Goal: Check status

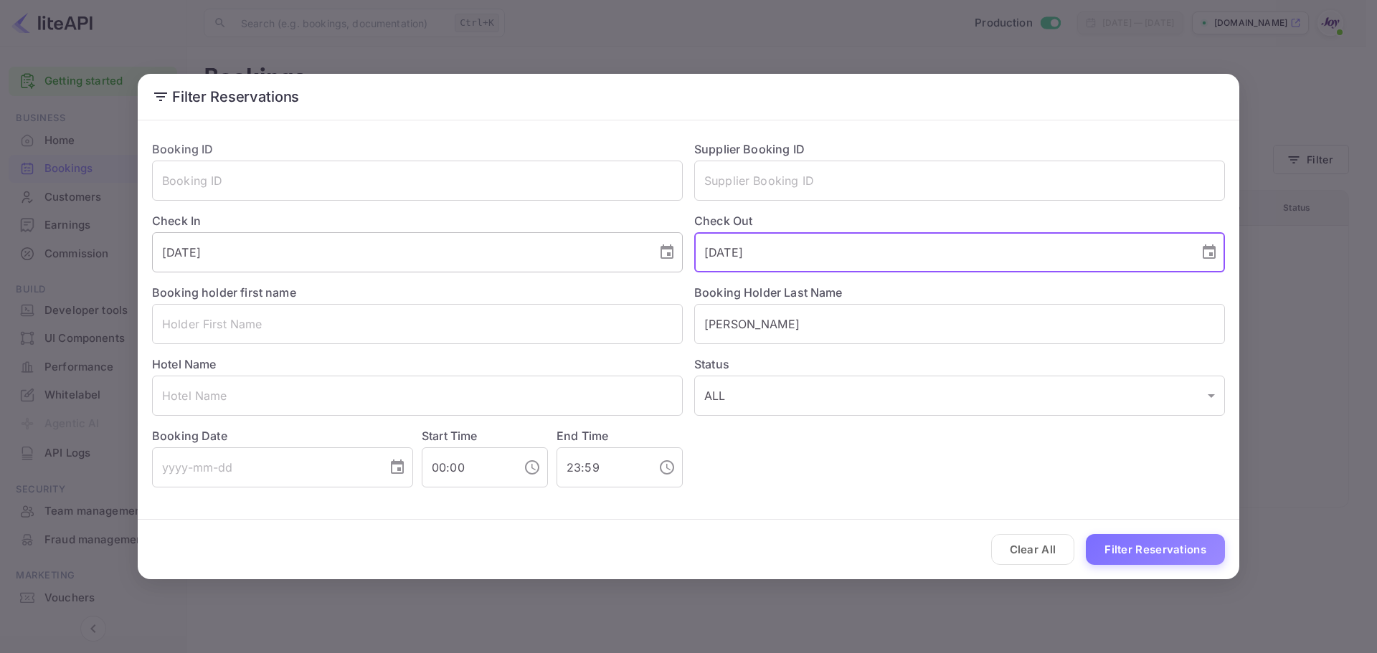
drag, startPoint x: 794, startPoint y: 252, endPoint x: 657, endPoint y: 247, distance: 137.1
click at [657, 247] on div "Booking ID ​ Supplier Booking ID ​ Check In [DATE] ​ Check Out [DATE] ​ Booking…" at bounding box center [683, 308] width 1085 height 359
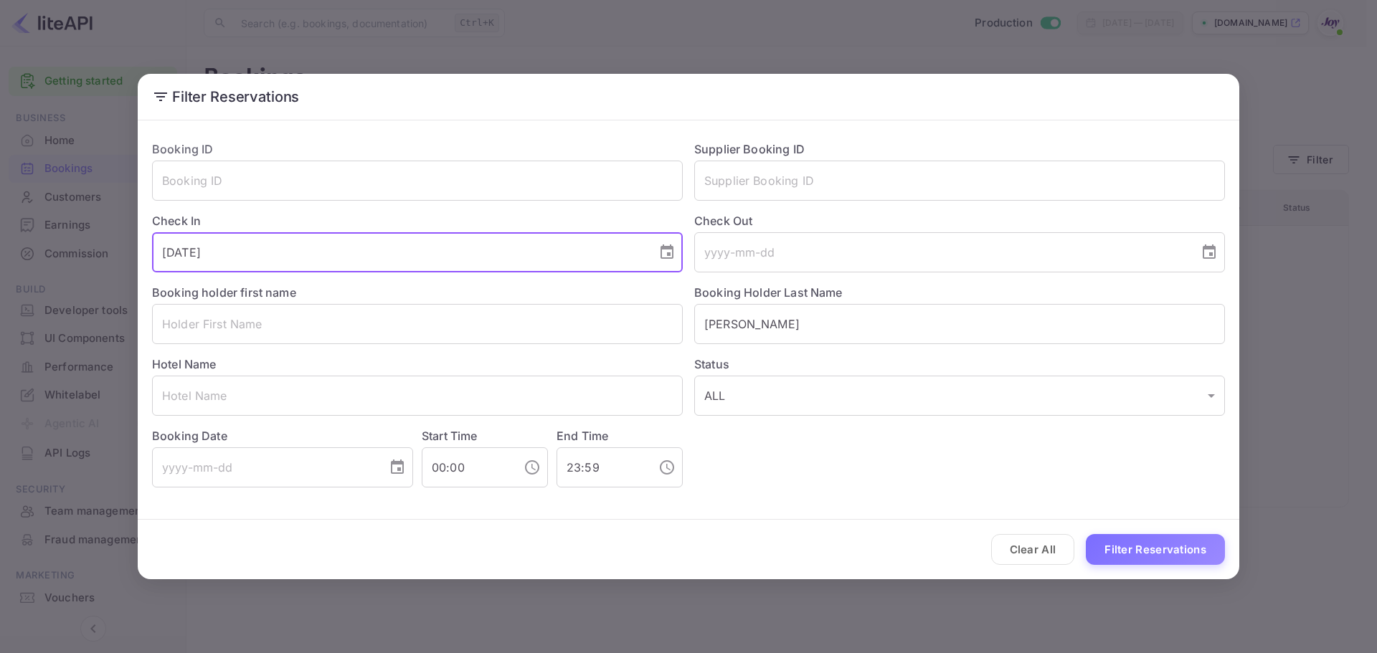
drag, startPoint x: 226, startPoint y: 245, endPoint x: 96, endPoint y: 267, distance: 131.6
click at [96, 267] on div "Filter Reservations Booking ID ​ Supplier Booking ID ​ Check In [DATE] ​ Check …" at bounding box center [688, 326] width 1377 height 653
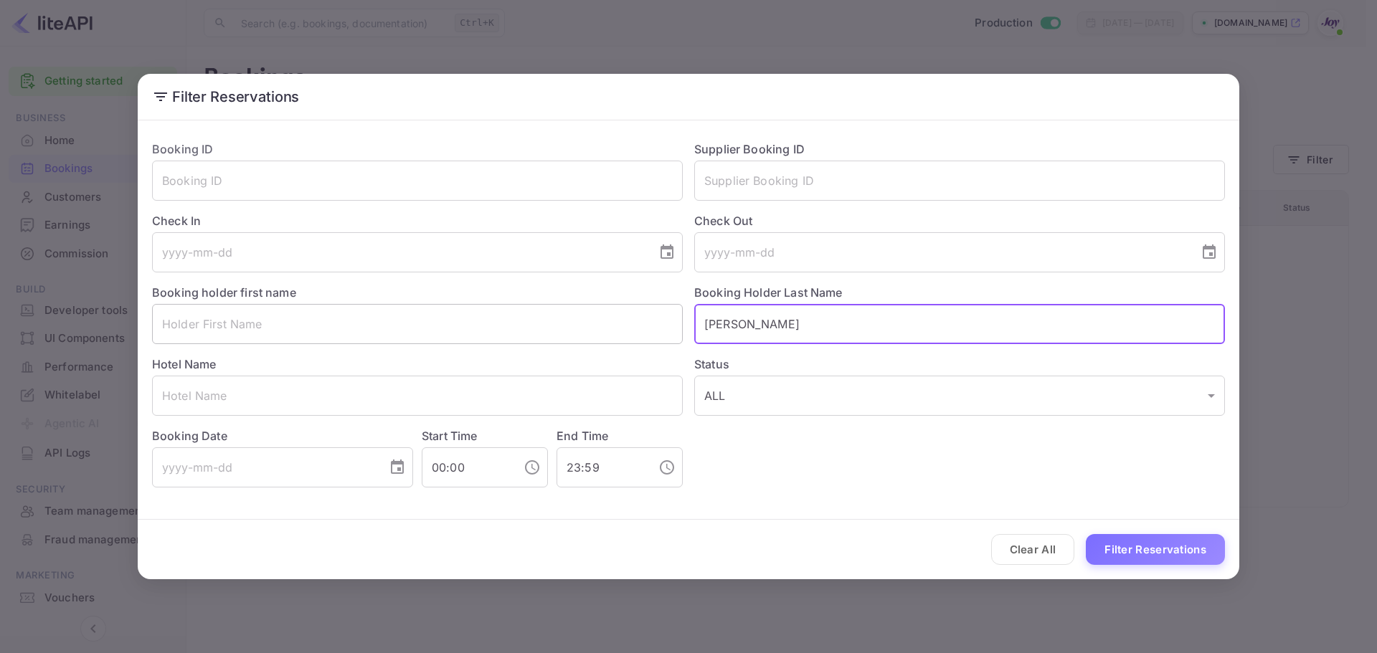
drag, startPoint x: 688, startPoint y: 324, endPoint x: 659, endPoint y: 331, distance: 29.6
click at [661, 331] on div "Booking ID ​ Supplier Booking ID ​ Check In ​ Check Out ​ Booking holder first …" at bounding box center [683, 308] width 1085 height 359
click at [734, 182] on input "text" at bounding box center [959, 181] width 531 height 40
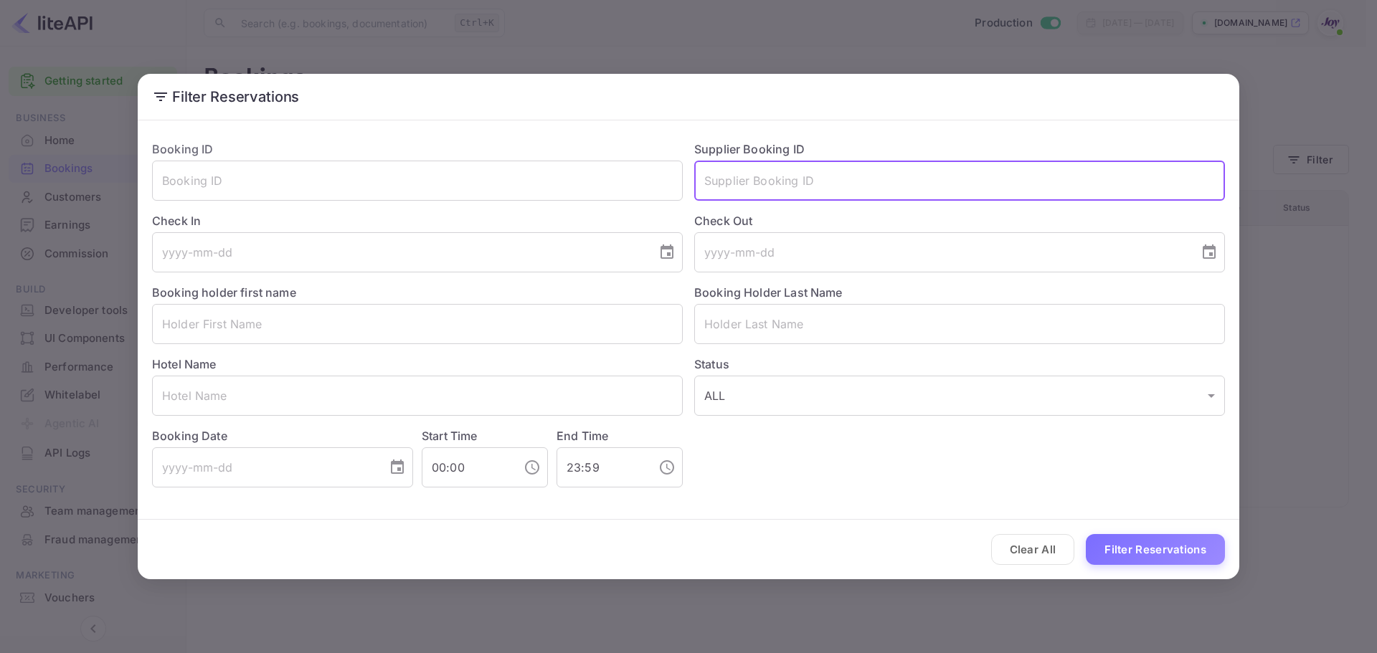
paste input "8405249"
type input "8405249"
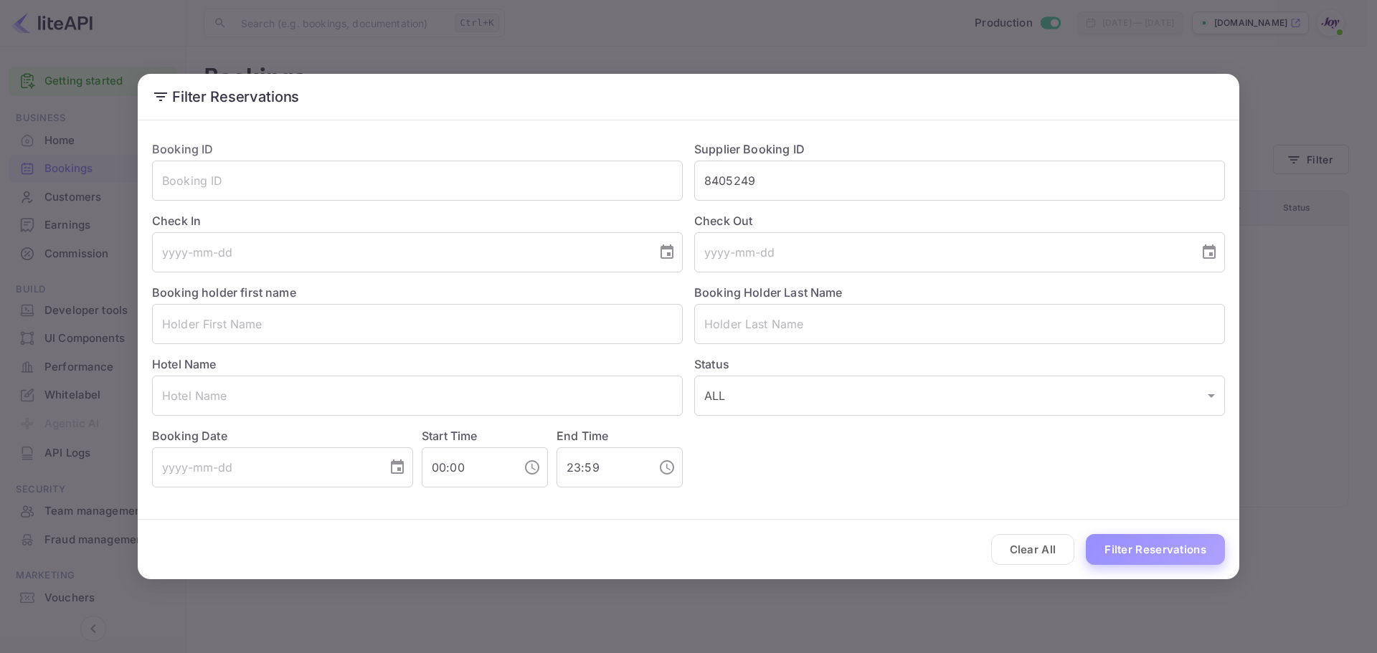
click at [1127, 554] on button "Filter Reservations" at bounding box center [1155, 549] width 139 height 31
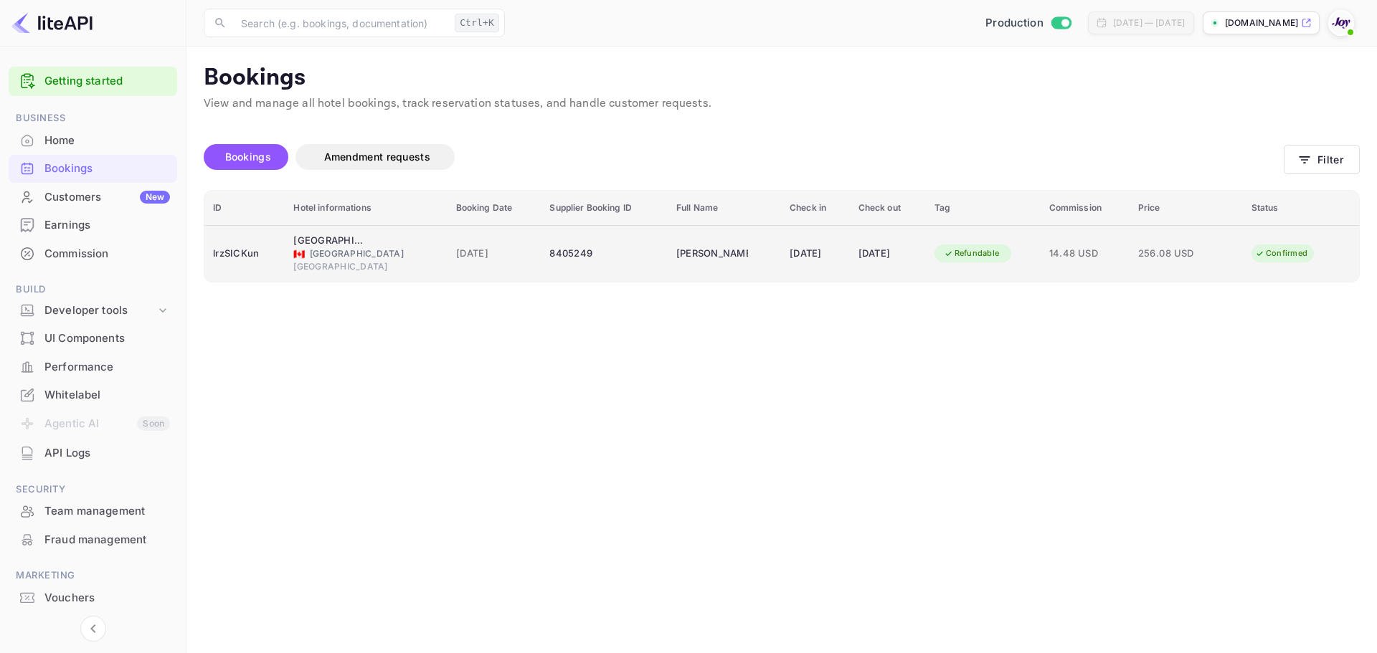
click at [362, 268] on div "[GEOGRAPHIC_DATA]" at bounding box center [365, 266] width 145 height 13
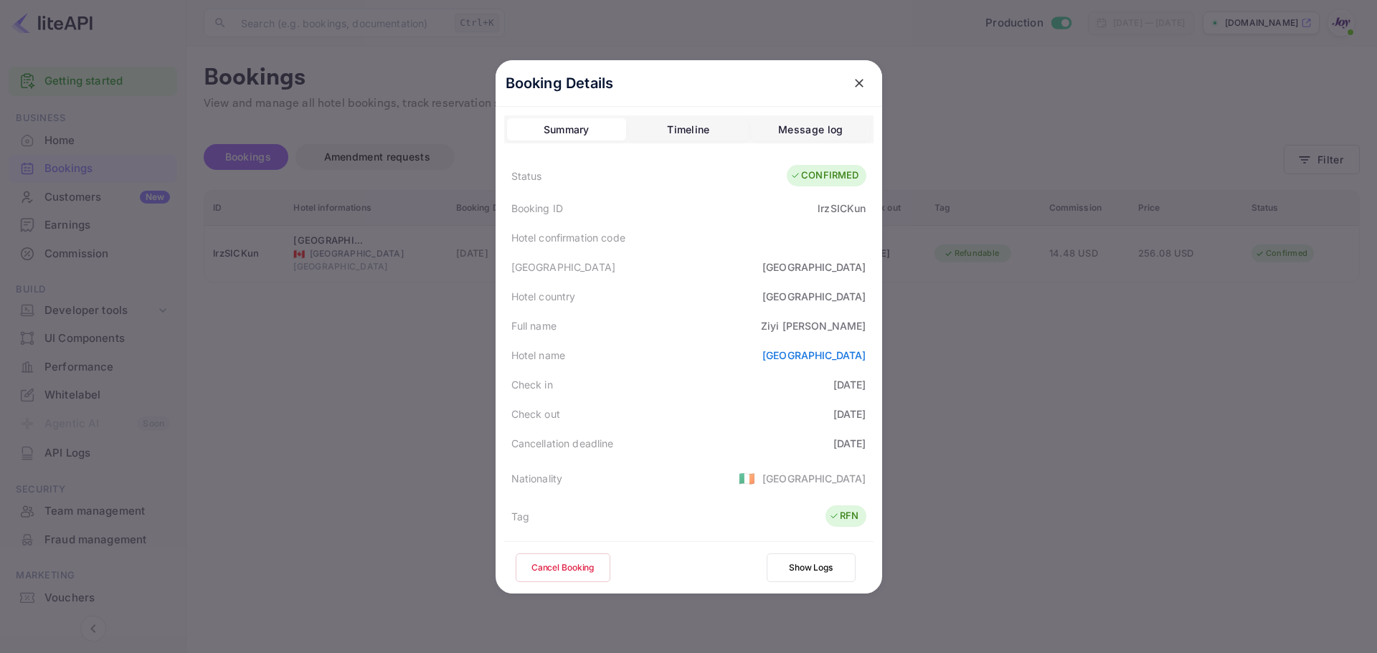
click at [835, 326] on div "[PERSON_NAME]" at bounding box center [813, 325] width 105 height 15
copy div "Ziyi"
